Goal: Task Accomplishment & Management: Manage account settings

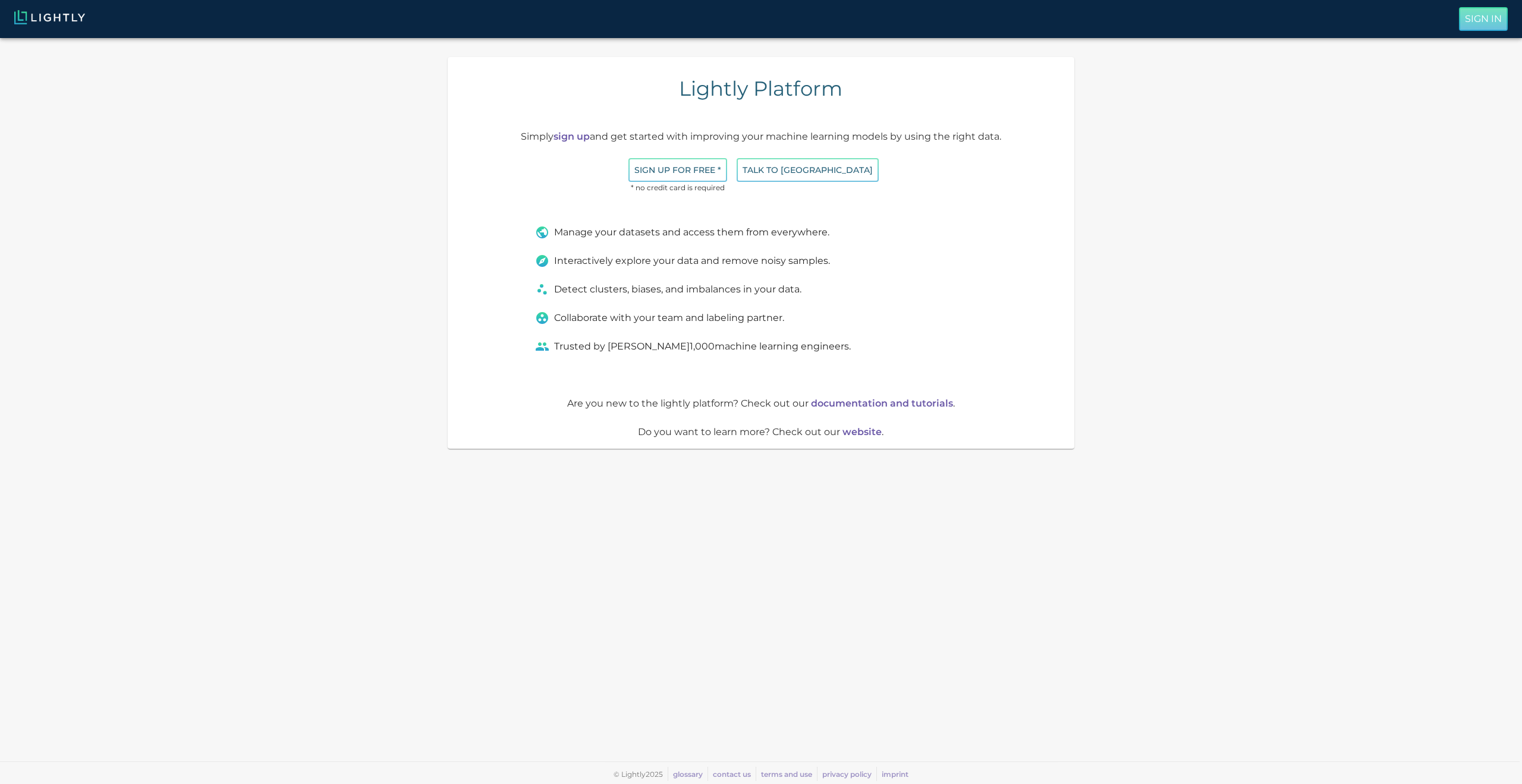
click at [1481, 22] on p "Sign In" at bounding box center [1484, 19] width 37 height 15
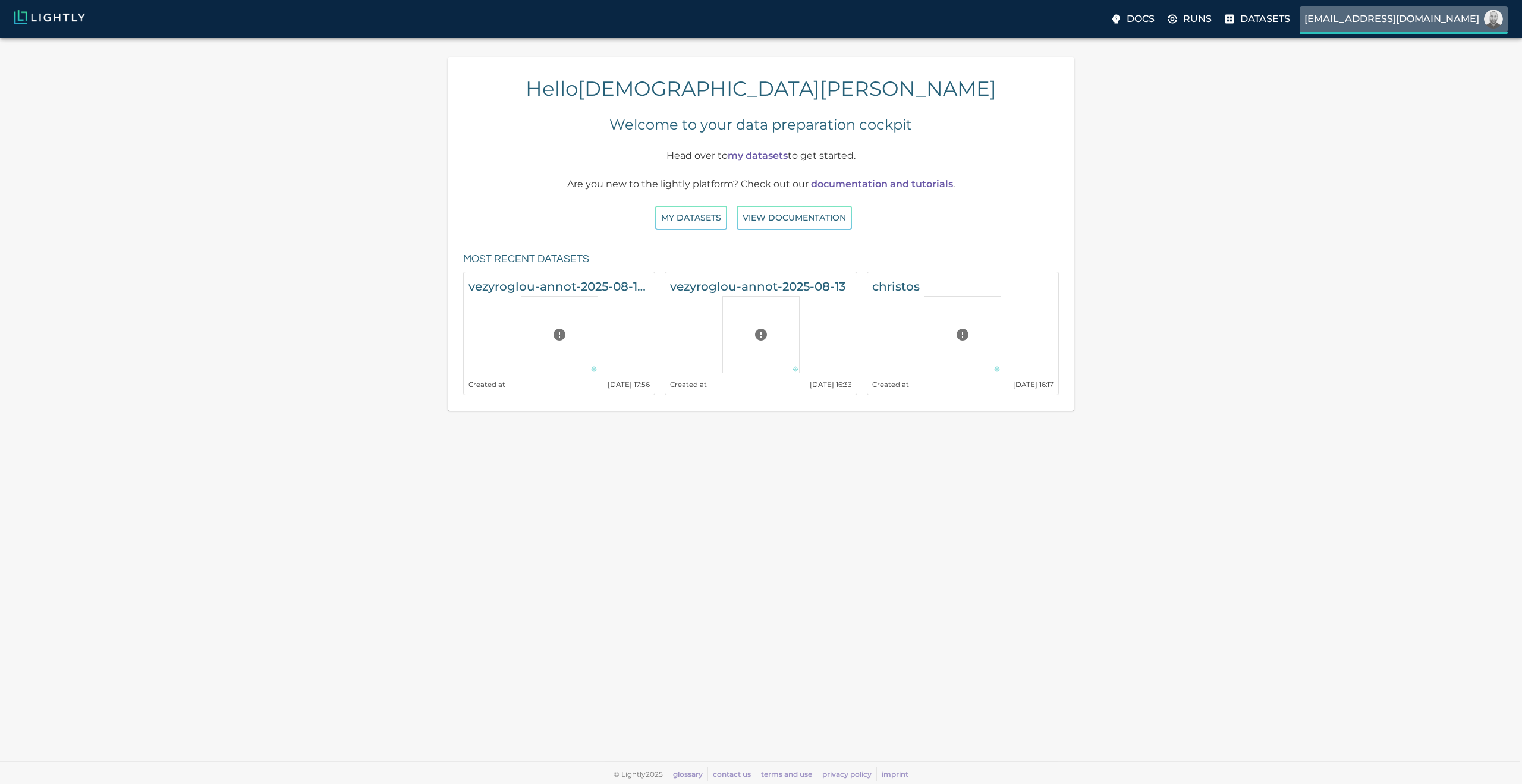
click at [1345, 15] on p "c.papaioannidis@terrarobotics.io" at bounding box center [1392, 19] width 175 height 15
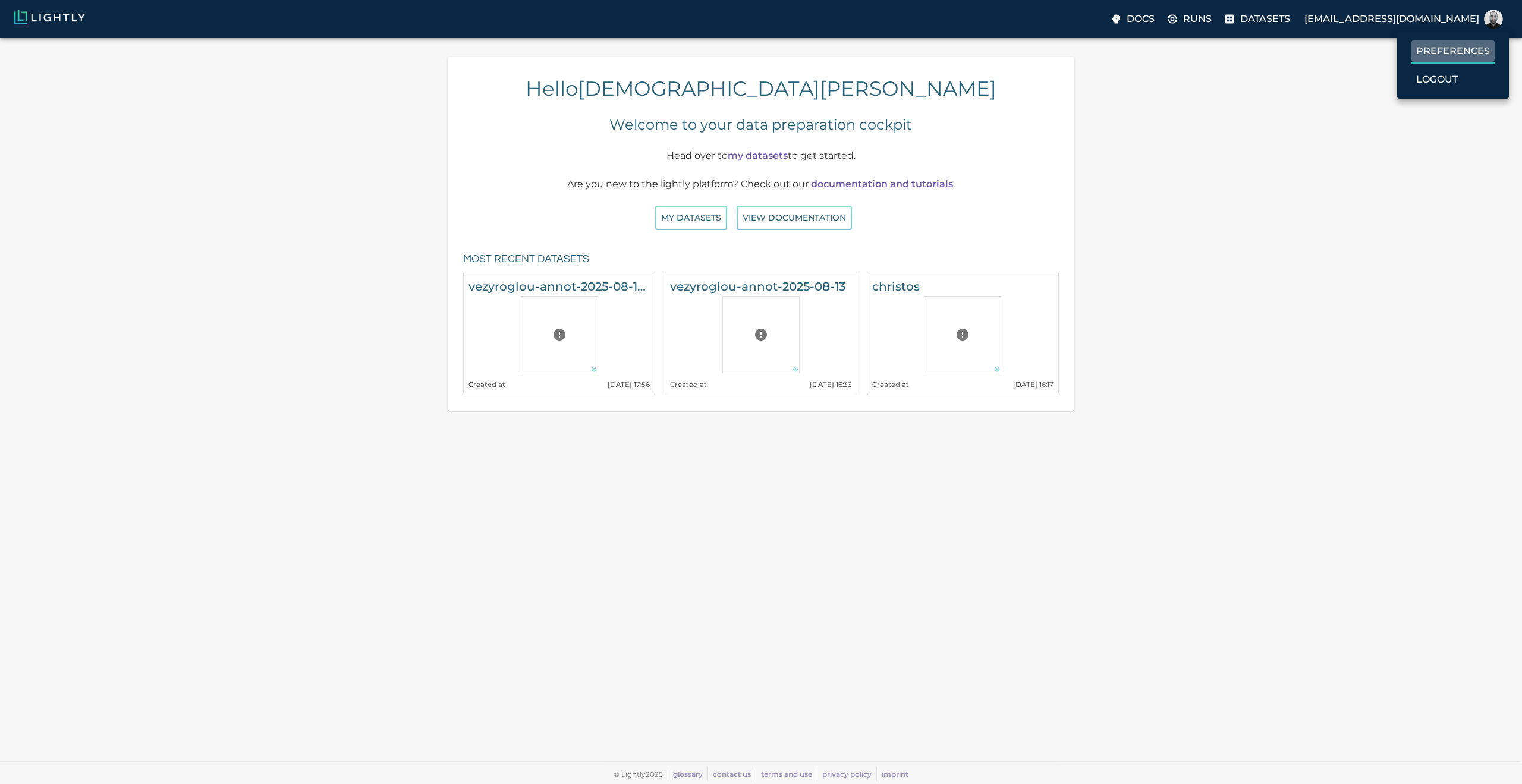
click at [1427, 50] on p "Preferences" at bounding box center [1453, 52] width 73 height 15
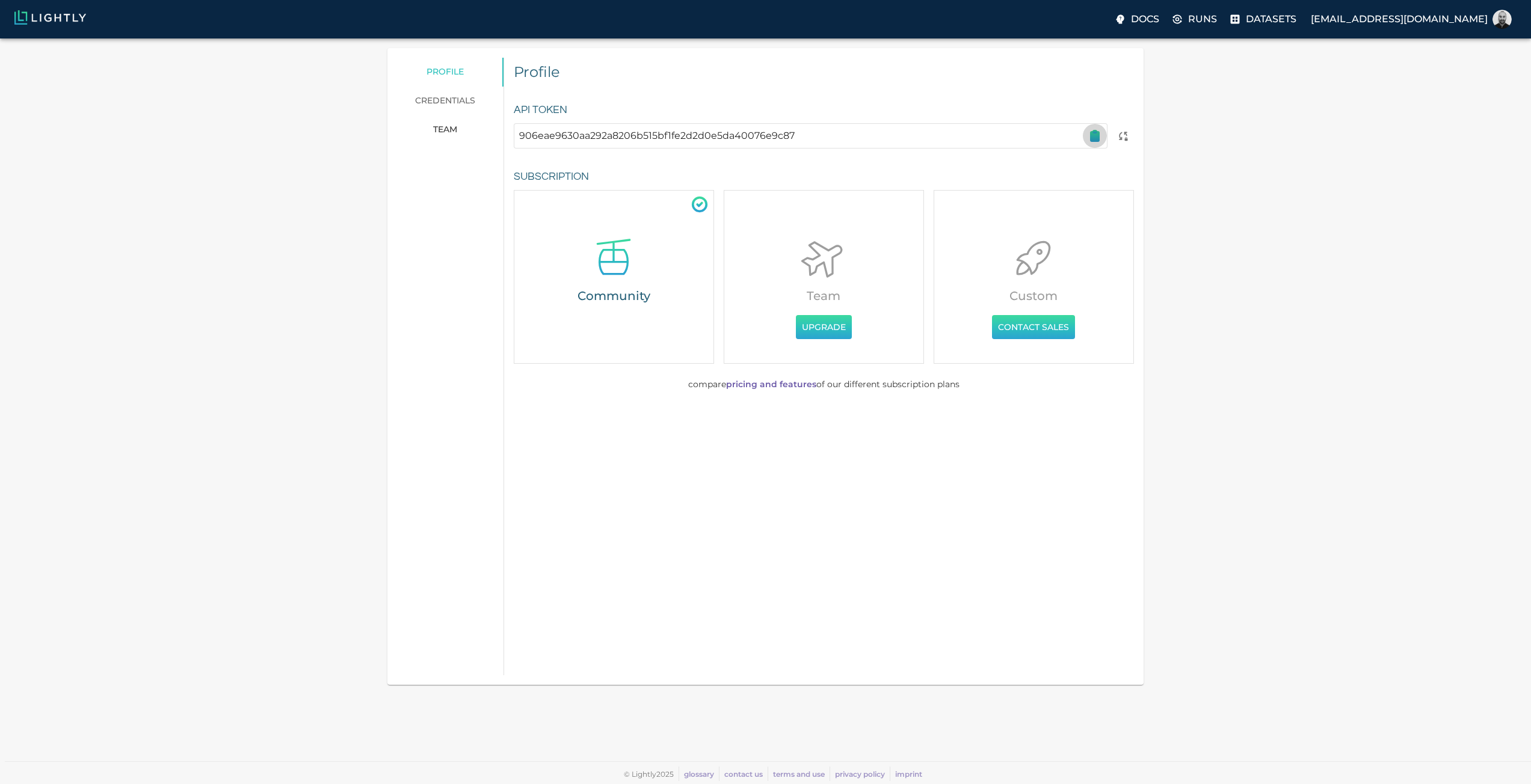
click at [1094, 138] on icon "button" at bounding box center [1095, 136] width 9 height 9
